Goal: Transaction & Acquisition: Purchase product/service

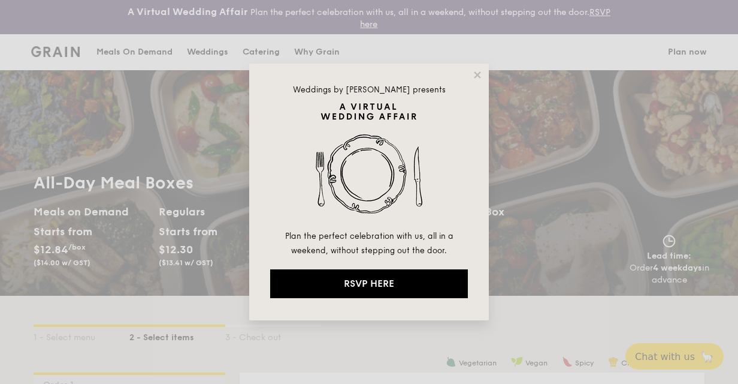
click at [468, 77] on div "Weddings by [PERSON_NAME] presents Plan the perfect celebration with us, all in…" at bounding box center [369, 192] width 240 height 257
click at [474, 74] on icon at bounding box center [477, 75] width 11 height 11
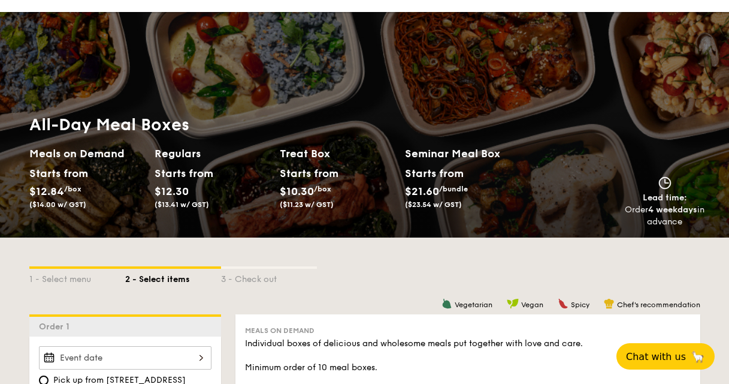
scroll to position [180, 0]
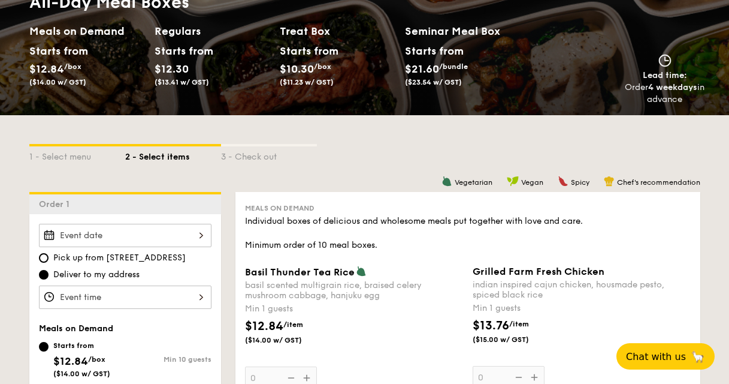
click at [358, 152] on div "1 - Select menu 2 - Select items 3 - Check out" at bounding box center [364, 153] width 671 height 19
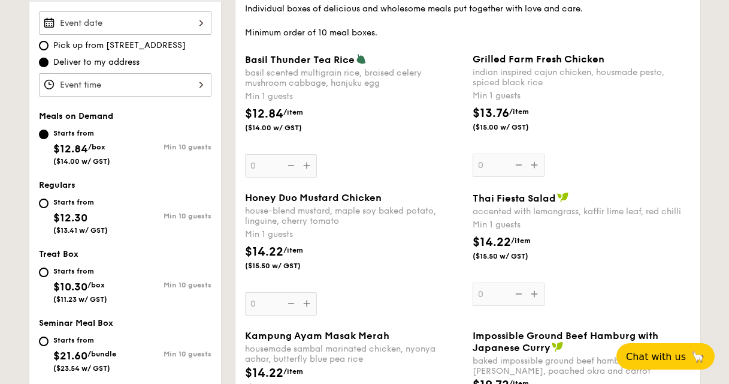
scroll to position [541, 0]
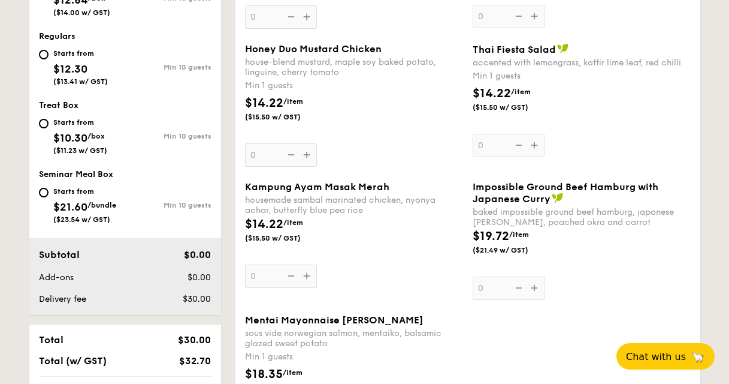
drag, startPoint x: 59, startPoint y: 209, endPoint x: 61, endPoint y: 191, distance: 18.0
click at [61, 191] on div "Starts from" at bounding box center [84, 191] width 63 height 10
click at [49, 191] on input "Starts from $21.60 /bundle ($23.54 w/ GST) Min 10 guests" at bounding box center [44, 193] width 10 height 10
radio input "true"
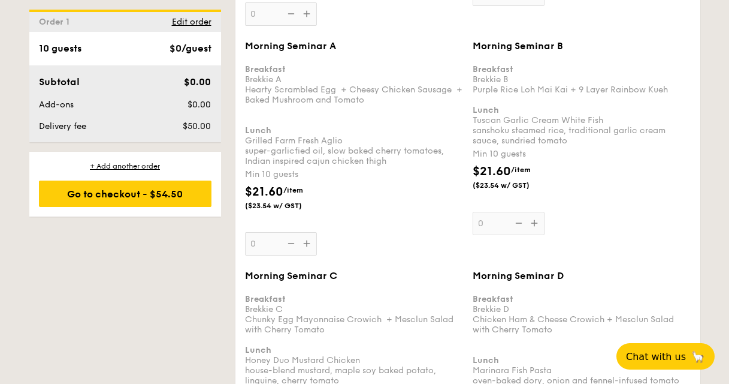
scroll to position [1268, 0]
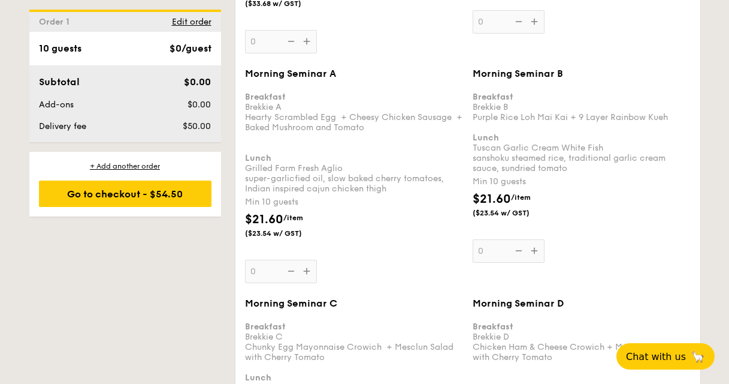
click at [676, 202] on div "$21.60 /item ($23.54 w/ GST)" at bounding box center [582, 211] width 228 height 42
click at [545, 239] on input "0" at bounding box center [509, 250] width 72 height 23
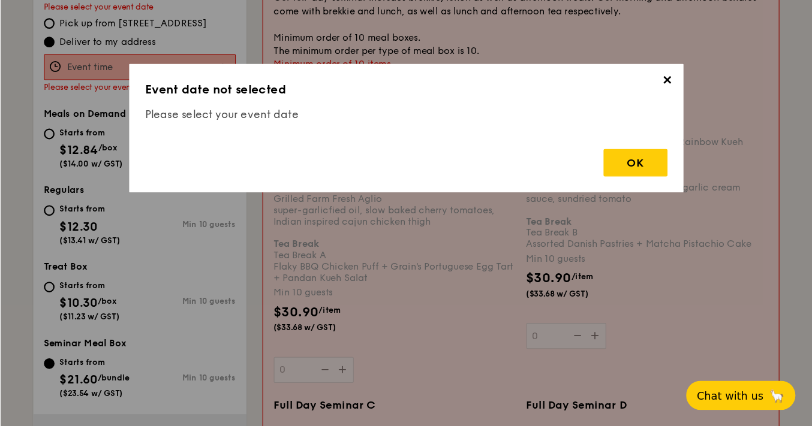
scroll to position [1244, 0]
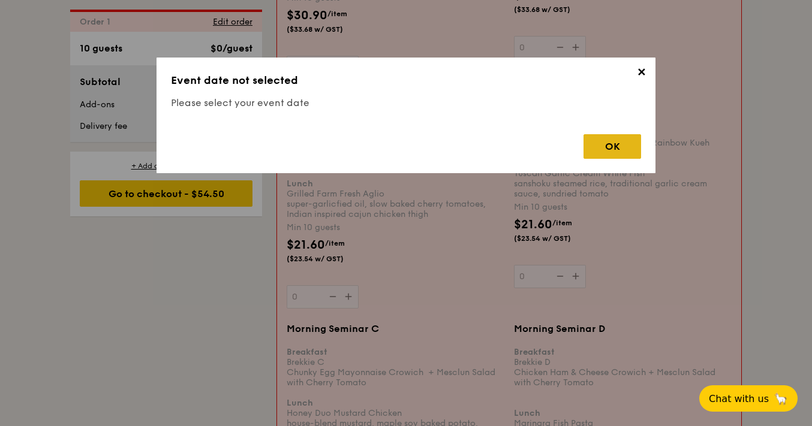
click at [616, 143] on div "OK" at bounding box center [612, 146] width 58 height 25
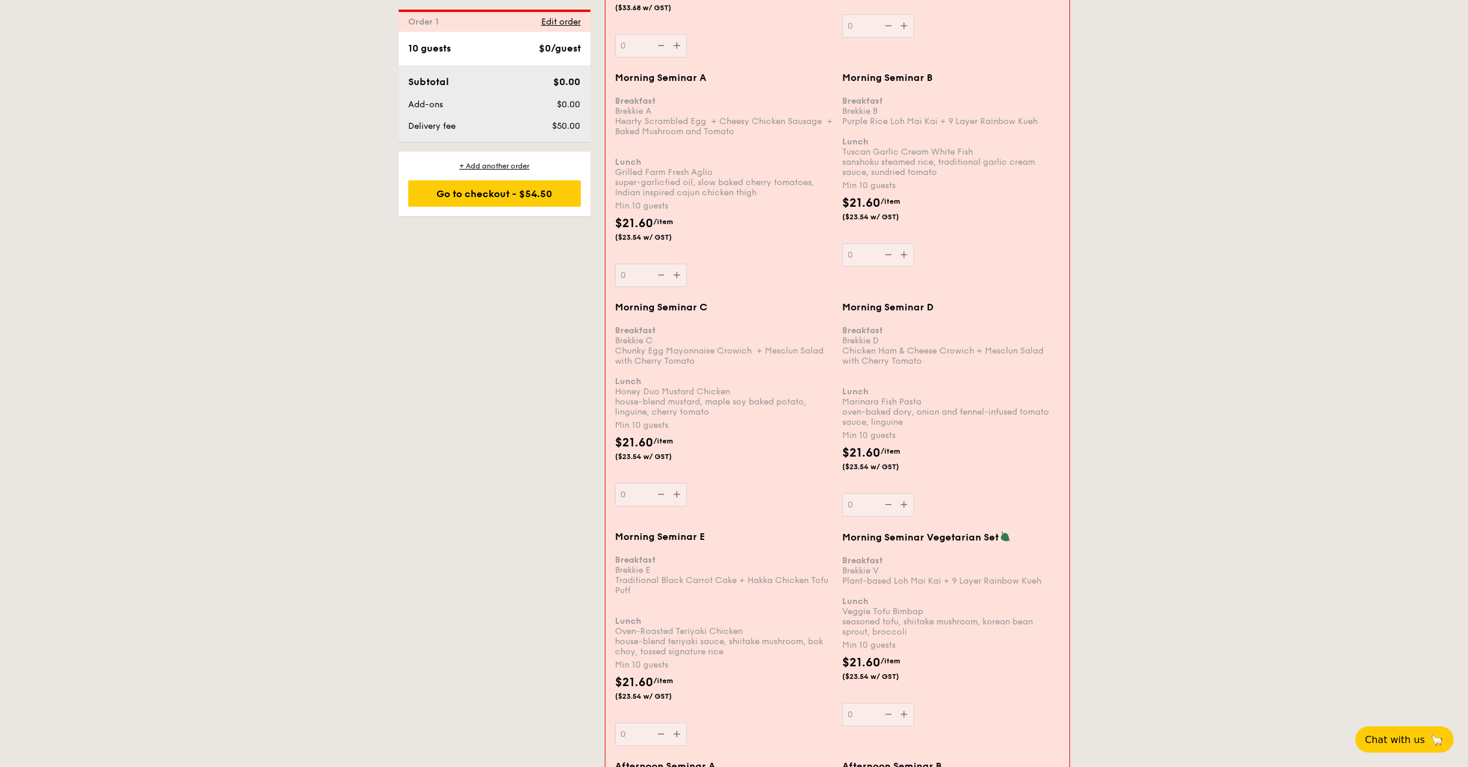
scroll to position [1277, 0]
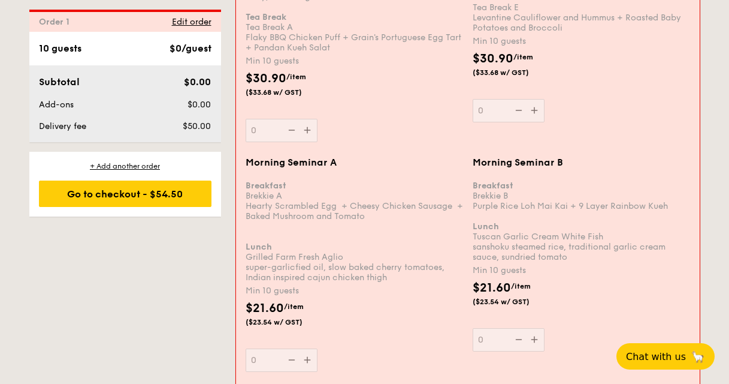
scroll to position [1178, 0]
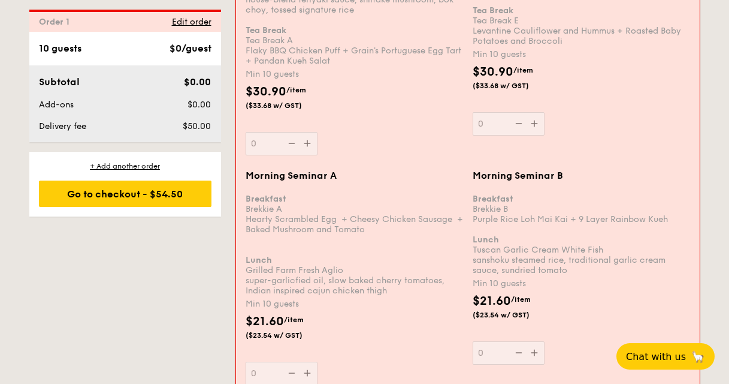
drag, startPoint x: 200, startPoint y: 266, endPoint x: 162, endPoint y: 278, distance: 40.0
click at [182, 24] on span "Edit order" at bounding box center [192, 22] width 40 height 10
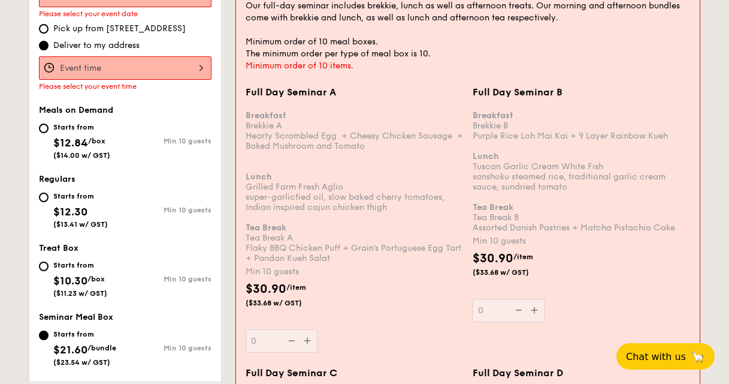
scroll to position [354, 0]
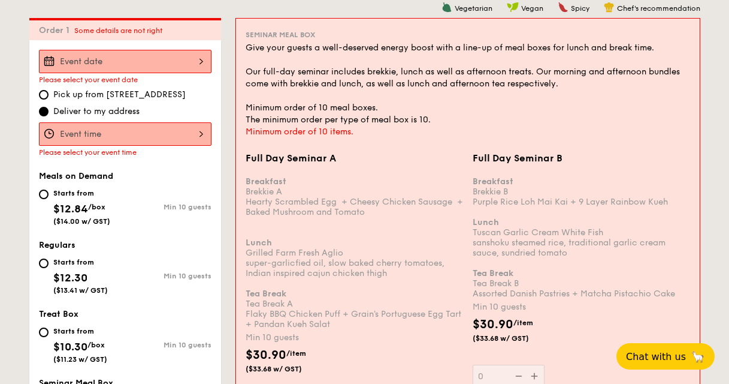
click at [189, 135] on input "Full Day Seminar A Breakfast Brekkie A Hearty Scrambled Egg  + Cheesy Chicken S…" at bounding box center [125, 133] width 173 height 23
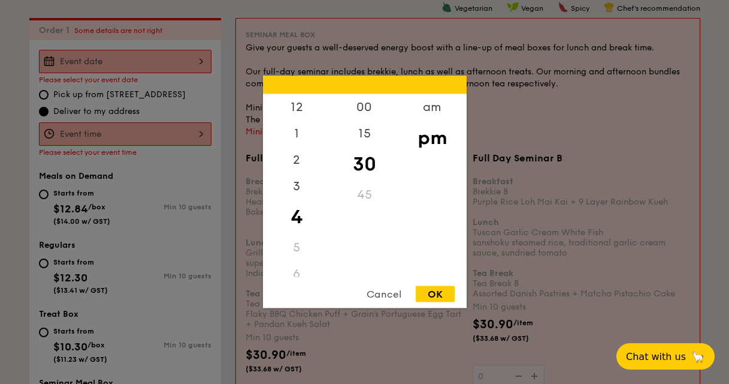
click at [393, 300] on div "Cancel" at bounding box center [384, 294] width 59 height 16
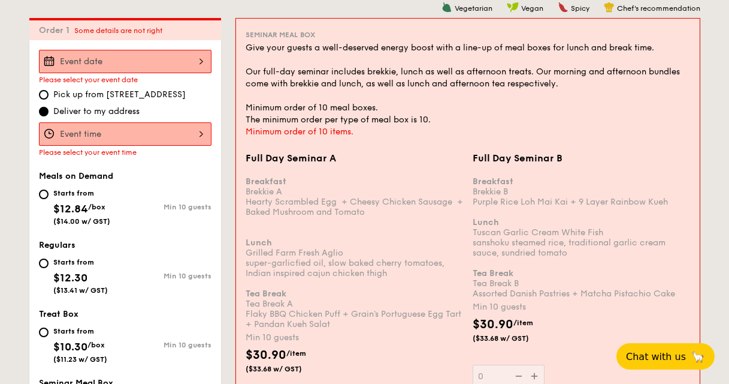
click at [105, 62] on input "Full Day Seminar A Breakfast Brekkie A Hearty Scrambled Egg  + Cheesy Chicken S…" at bounding box center [125, 61] width 173 height 23
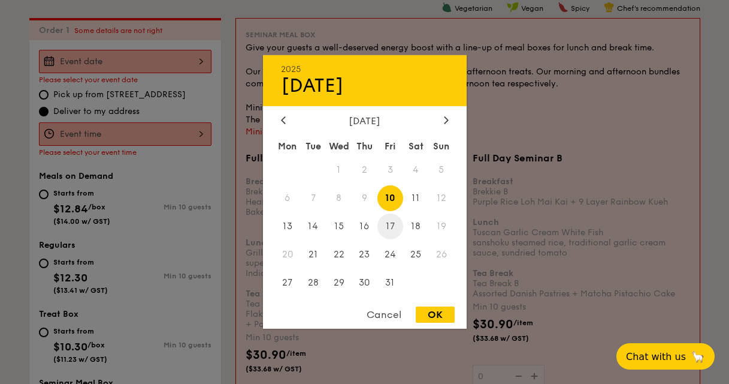
click at [394, 224] on span "17" at bounding box center [391, 226] width 26 height 26
click at [423, 311] on div "OK" at bounding box center [435, 314] width 39 height 16
type input "[DATE]"
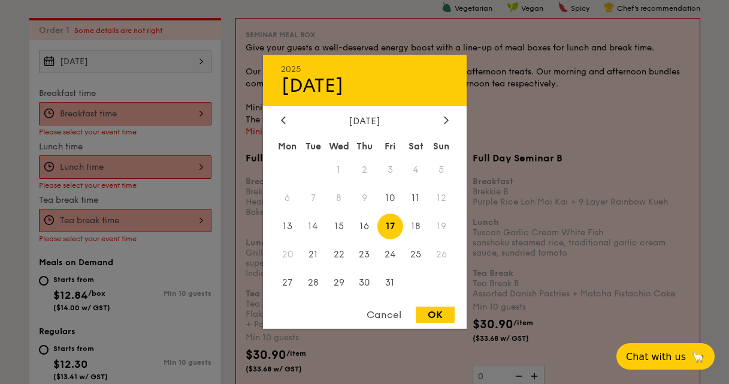
click at [440, 310] on div "OK" at bounding box center [435, 314] width 39 height 16
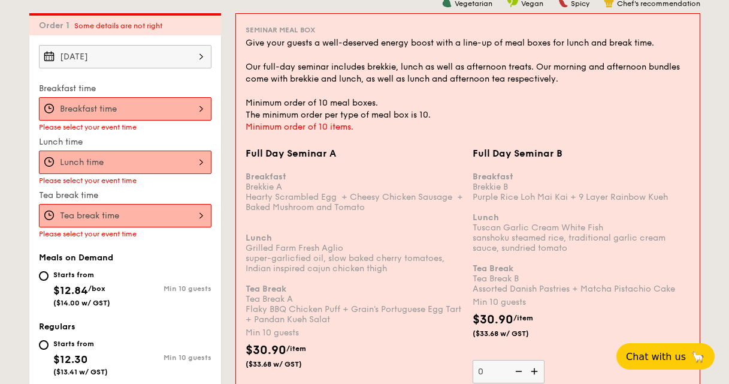
scroll to position [354, 0]
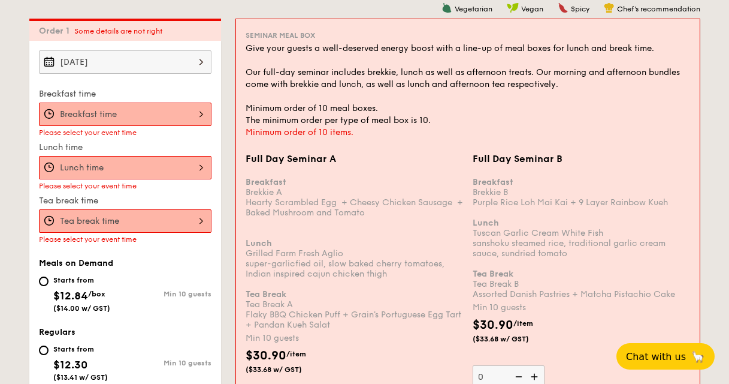
click at [153, 122] on input "Full Day Seminar A Breakfast Brekkie A Hearty Scrambled Egg  + Cheesy Chicken S…" at bounding box center [125, 113] width 173 height 23
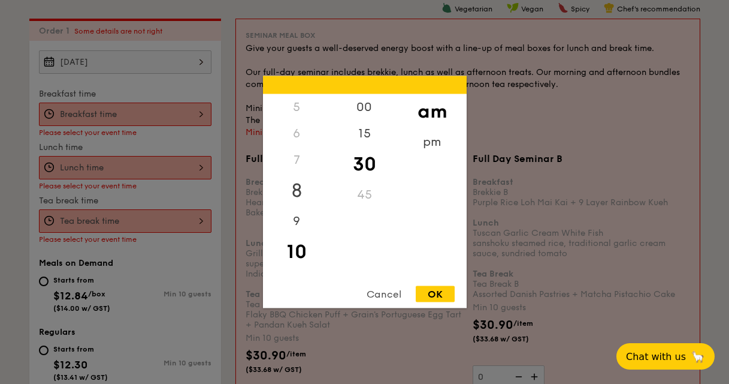
click at [298, 185] on div "8" at bounding box center [297, 190] width 68 height 35
click at [356, 114] on div "00" at bounding box center [365, 111] width 68 height 35
click at [425, 292] on div "OK" at bounding box center [435, 294] width 39 height 16
type input "8:00AM"
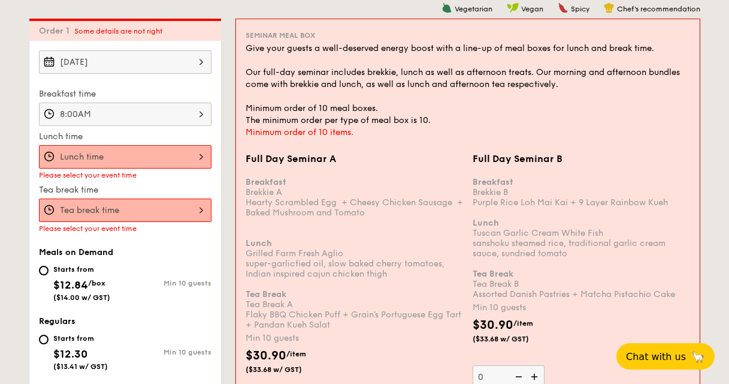
click at [91, 158] on input "Full Day Seminar A Breakfast Brekkie A Hearty Scrambled Egg  + Cheesy Chicken S…" at bounding box center [125, 156] width 173 height 23
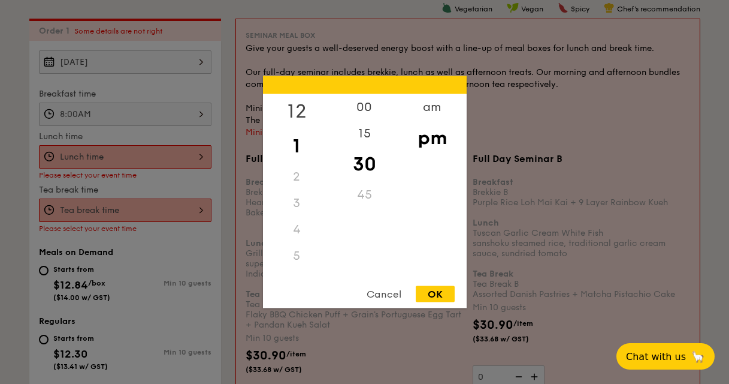
drag, startPoint x: 294, startPoint y: 108, endPoint x: 301, endPoint y: 121, distance: 15.0
click at [301, 121] on div "12" at bounding box center [297, 111] width 68 height 35
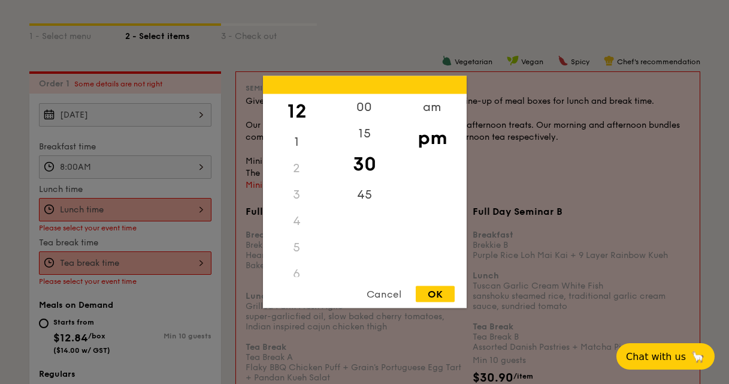
scroll to position [293, 0]
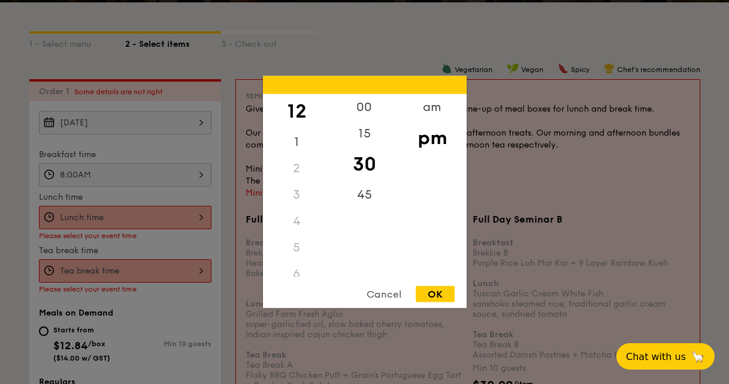
drag, startPoint x: 298, startPoint y: 131, endPoint x: 297, endPoint y: 170, distance: 38.4
click at [297, 173] on div "12 1 2 3 4 5 6 7 8 9 10 11" at bounding box center [297, 185] width 68 height 183
click at [297, 261] on div "11" at bounding box center [297, 264] width 68 height 26
click at [297, 262] on div "11" at bounding box center [297, 264] width 68 height 26
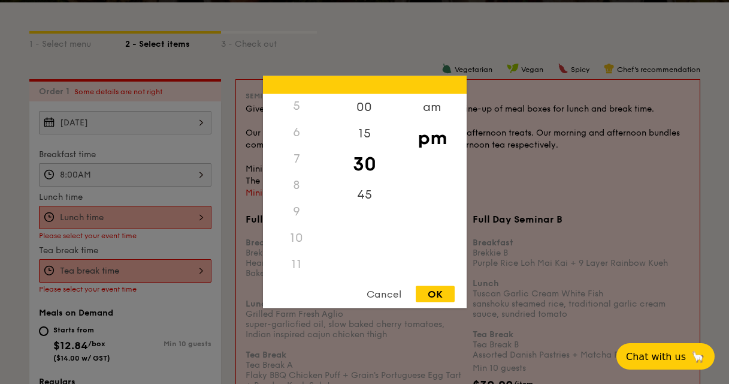
click at [295, 265] on div "11" at bounding box center [297, 264] width 68 height 26
click at [290, 264] on div "11" at bounding box center [297, 264] width 68 height 26
click at [298, 261] on div "11" at bounding box center [297, 264] width 68 height 26
drag, startPoint x: 310, startPoint y: 216, endPoint x: 294, endPoint y: 234, distance: 23.3
click at [294, 233] on div "10" at bounding box center [297, 238] width 68 height 26
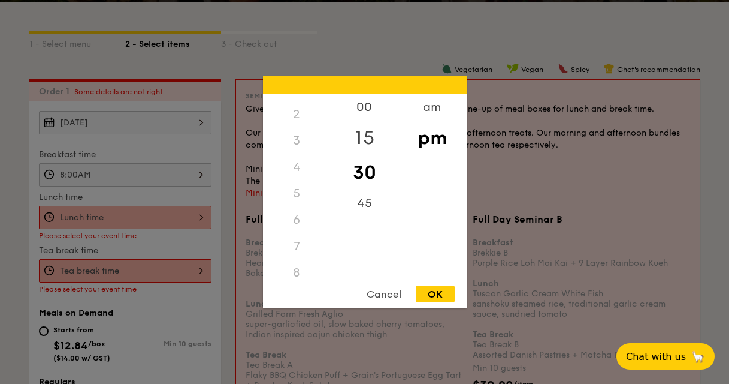
scroll to position [0, 0]
click at [420, 113] on div "am" at bounding box center [433, 111] width 68 height 35
click at [300, 261] on div "11" at bounding box center [297, 264] width 68 height 35
click at [429, 294] on div "OK" at bounding box center [435, 294] width 39 height 16
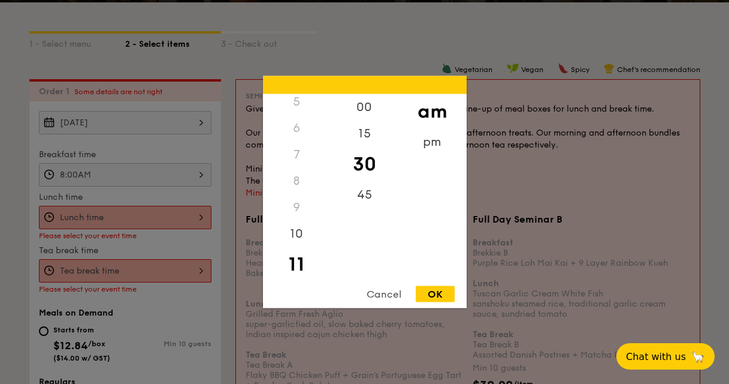
type input "11:30AM"
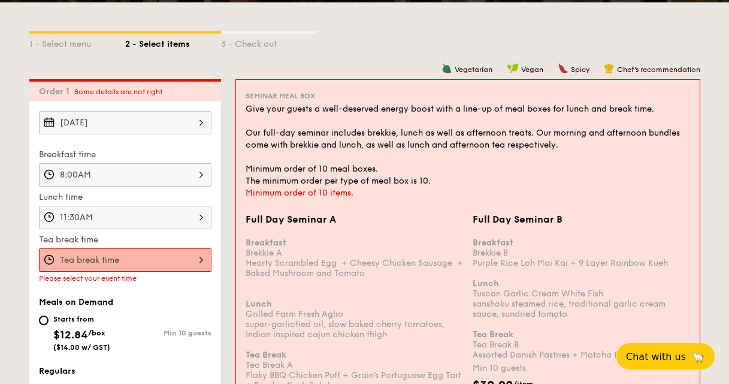
click at [157, 260] on input "Full Day Seminar A Breakfast Brekkie A Hearty Scrambled Egg  + Cheesy Chicken S…" at bounding box center [125, 259] width 173 height 23
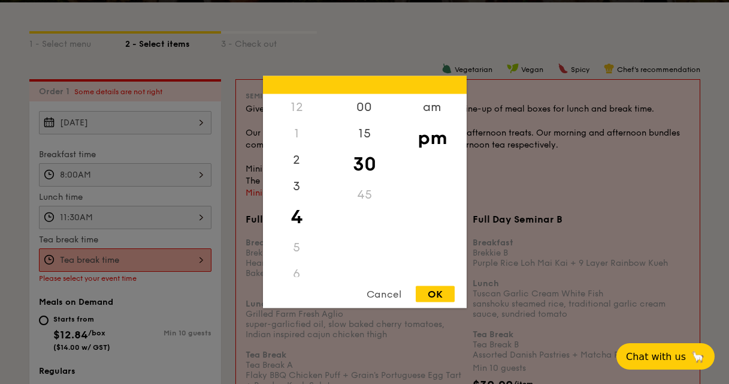
click at [382, 297] on div "Cancel" at bounding box center [384, 294] width 59 height 16
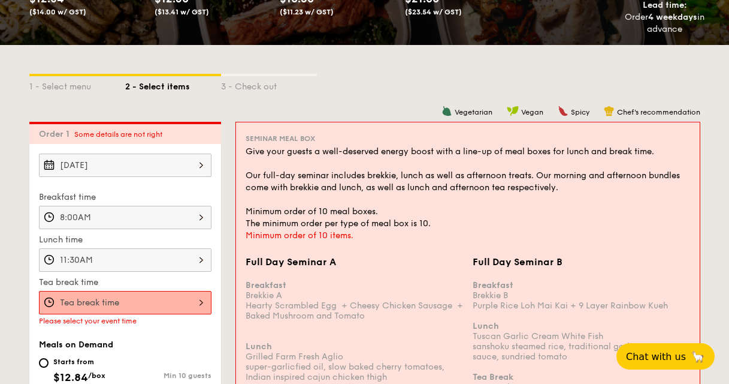
scroll to position [354, 0]
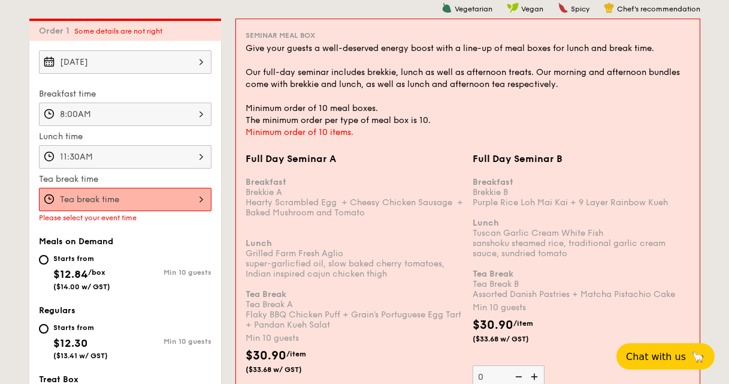
click at [151, 195] on input "Full Day Seminar A Breakfast Brekkie A Hearty Scrambled Egg  + Cheesy Chicken S…" at bounding box center [125, 199] width 173 height 23
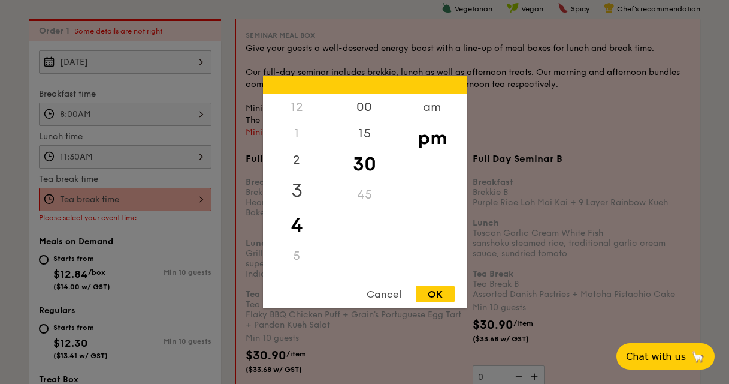
click at [301, 196] on div "3" at bounding box center [297, 190] width 68 height 35
click at [429, 286] on div "OK" at bounding box center [435, 294] width 39 height 16
type input "3:30PM"
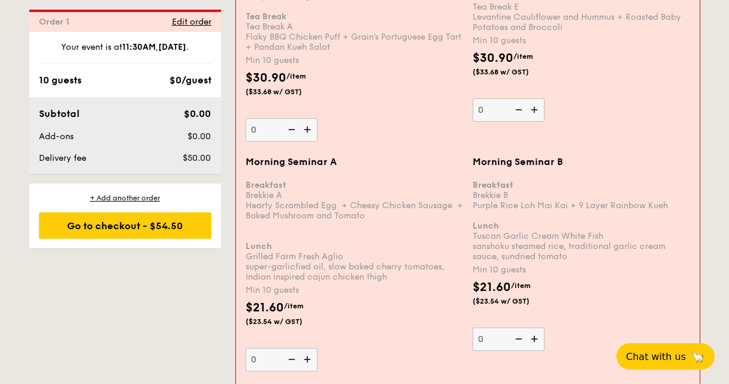
scroll to position [1260, 0]
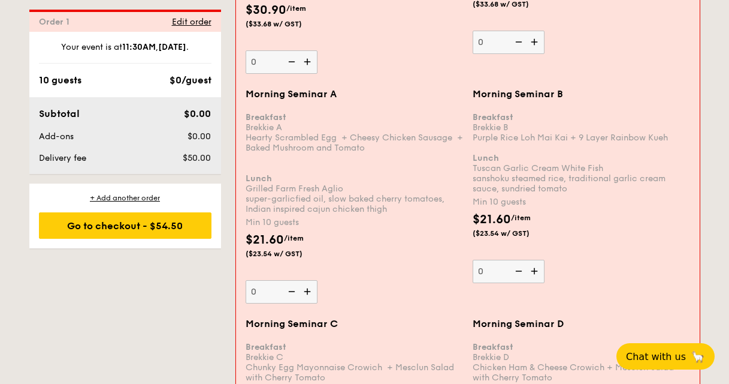
click at [387, 257] on div "$21.60 /item ($23.54 w/ GST)" at bounding box center [354, 252] width 227 height 42
click at [318, 280] on input "0" at bounding box center [282, 291] width 72 height 23
